Goal: Book appointment/travel/reservation

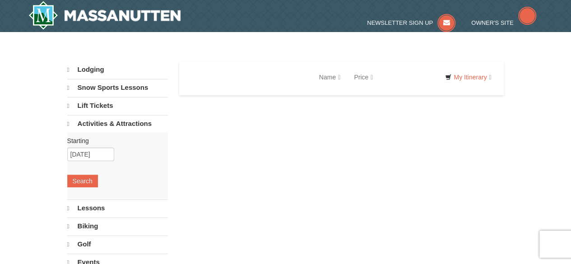
select select "10"
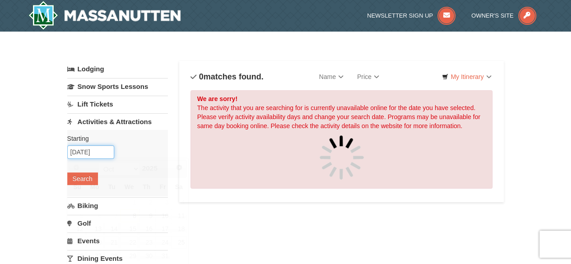
click at [85, 153] on input "10/25/2025" at bounding box center [90, 152] width 47 height 14
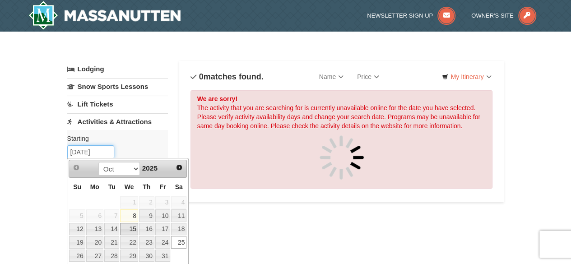
scroll to position [16, 0]
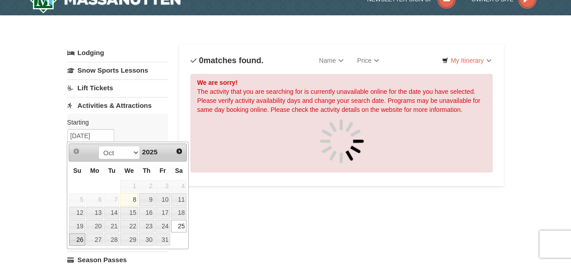
click at [83, 234] on link "26" at bounding box center [77, 239] width 16 height 13
type input "10/26/2025"
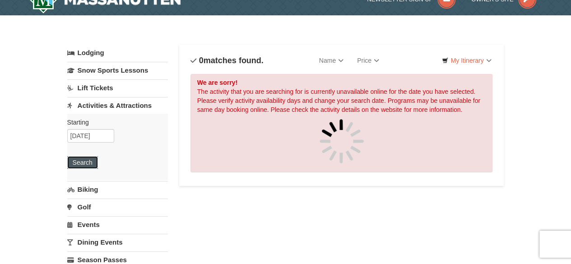
click at [85, 161] on button "Search" at bounding box center [82, 162] width 31 height 13
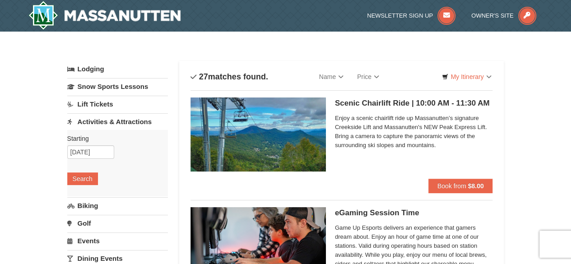
click at [370, 106] on h5 "Scenic Chairlift Ride | 10:00 AM - 11:30 AM Massanutten Scenic Chairlift Rides" at bounding box center [414, 103] width 158 height 9
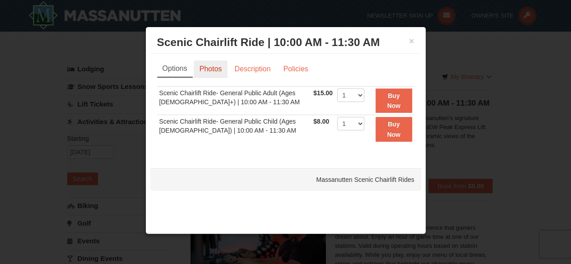
click at [218, 67] on link "Photos" at bounding box center [211, 68] width 34 height 17
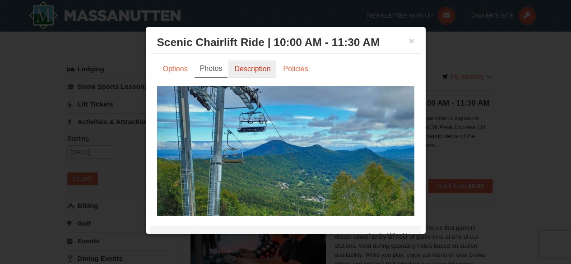
click at [243, 67] on link "Description" at bounding box center [252, 68] width 48 height 17
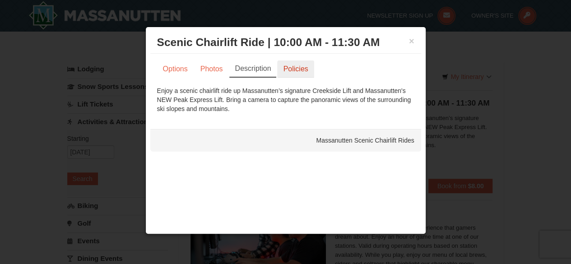
click at [301, 69] on link "Policies" at bounding box center [295, 68] width 37 height 17
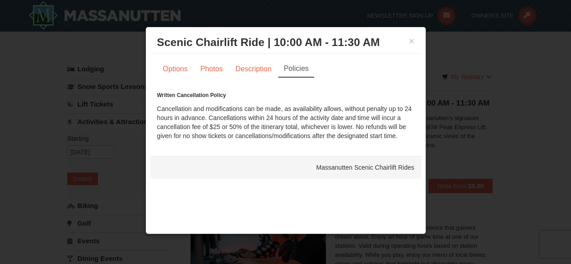
click at [416, 41] on div "× Scenic Chairlift Ride | 10:00 AM - 11:30 AM Massanutten Scenic Chairlift Rides" at bounding box center [285, 43] width 271 height 22
click at [410, 41] on button "×" at bounding box center [411, 41] width 5 height 9
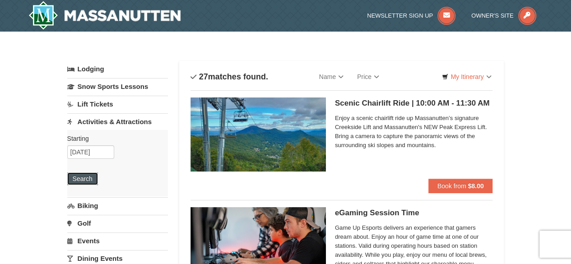
click at [88, 178] on button "Search" at bounding box center [82, 178] width 31 height 13
click at [88, 154] on input "10/26/2025" at bounding box center [90, 152] width 47 height 14
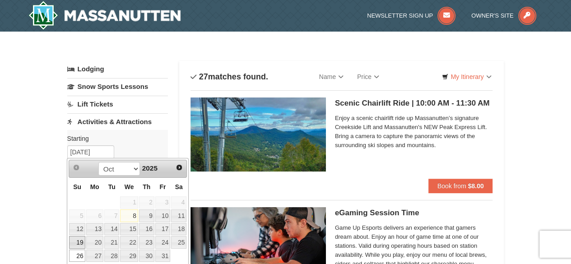
click at [80, 240] on link "19" at bounding box center [77, 242] width 16 height 13
type input "[DATE]"
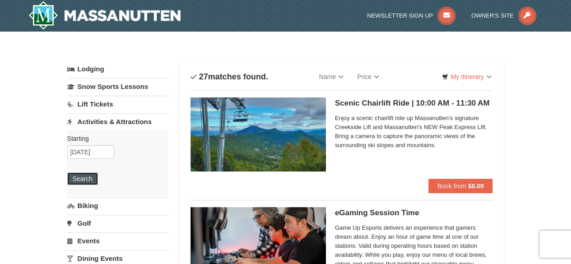
click at [88, 176] on button "Search" at bounding box center [82, 178] width 31 height 13
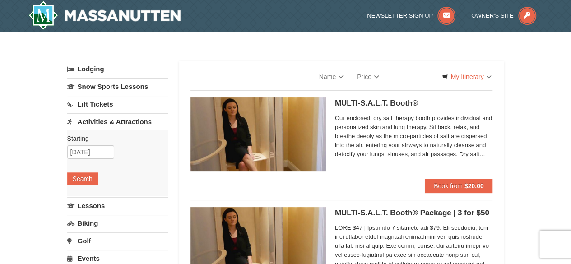
select select "10"
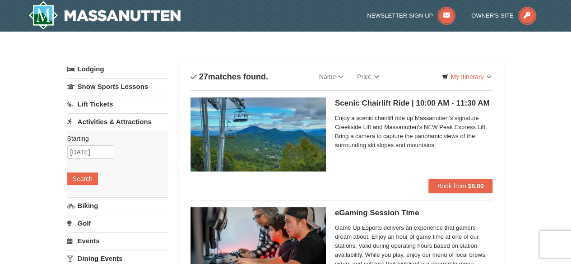
click at [293, 105] on img at bounding box center [257, 134] width 135 height 74
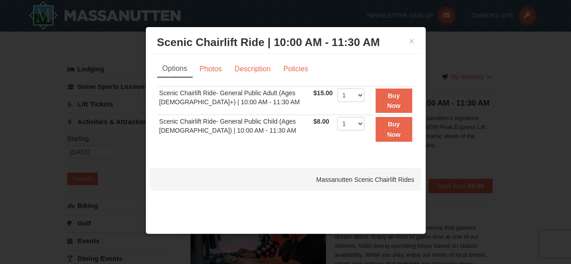
click at [414, 42] on div "× Scenic Chairlift Ride | 10:00 AM - 11:30 AM Massanutten Scenic Chairlift Rides" at bounding box center [285, 43] width 271 height 22
click at [412, 38] on button "×" at bounding box center [411, 41] width 5 height 9
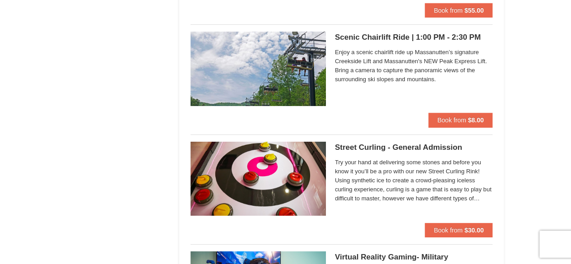
scroll to position [1493, 0]
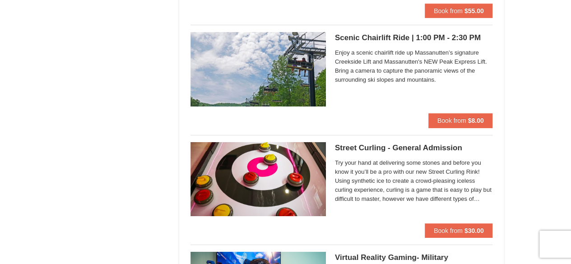
click at [387, 37] on h5 "Scenic Chairlift Ride | 1:00 PM - 2:30 PM Massanutten Scenic Chairlift Rides" at bounding box center [414, 37] width 158 height 9
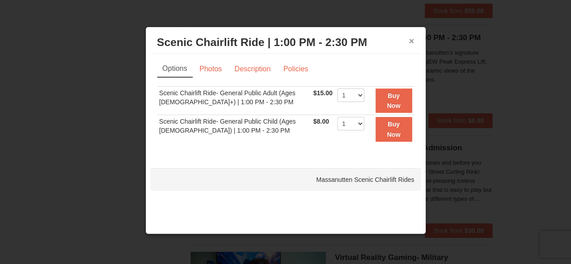
click at [412, 39] on button "×" at bounding box center [411, 41] width 5 height 9
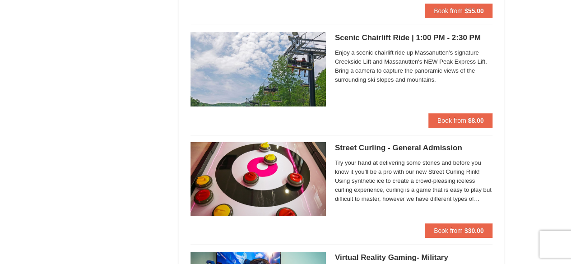
click at [403, 38] on h5 "Scenic Chairlift Ride | 1:00 PM - 2:30 PM Massanutten Scenic Chairlift Rides" at bounding box center [414, 37] width 158 height 9
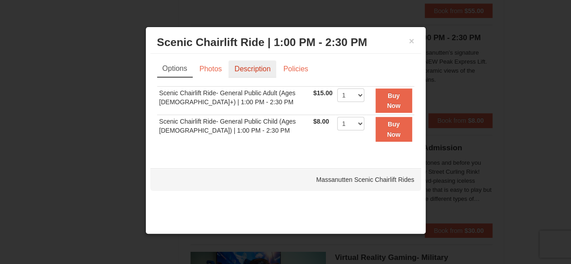
click at [260, 65] on link "Description" at bounding box center [252, 68] width 48 height 17
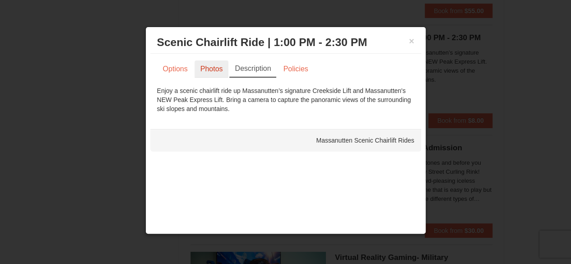
click at [201, 68] on link "Photos" at bounding box center [211, 68] width 34 height 17
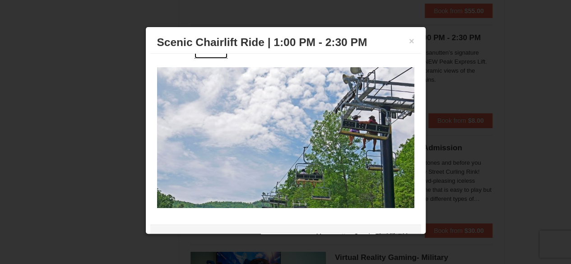
scroll to position [18, 0]
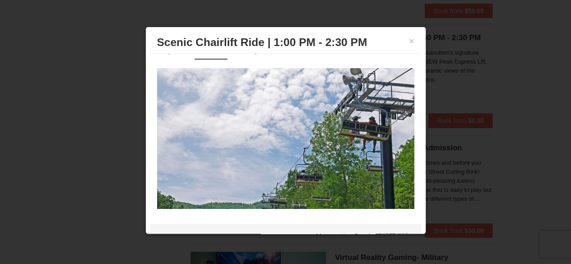
click at [264, 142] on img at bounding box center [285, 138] width 257 height 141
